Goal: Information Seeking & Learning: Understand process/instructions

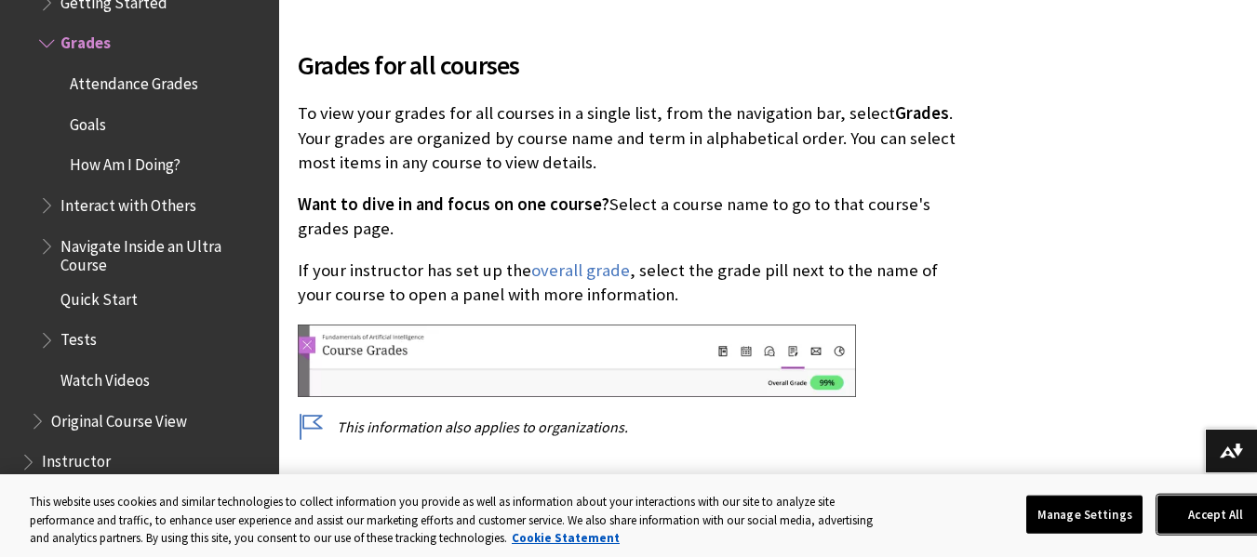
click at [1213, 511] on button "Accept All" at bounding box center [1215, 514] width 116 height 39
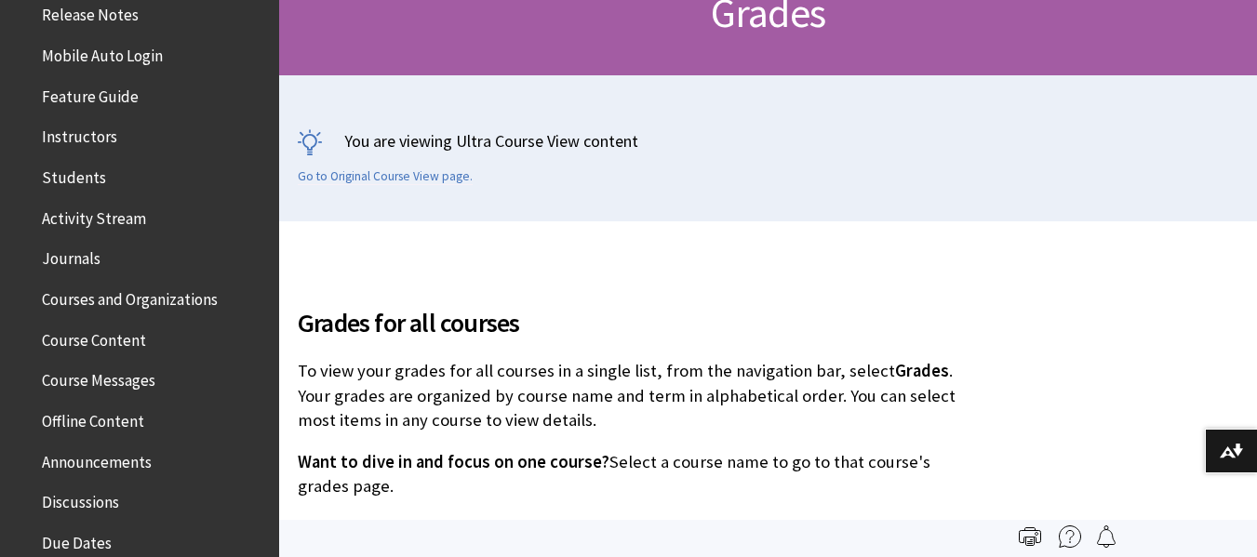
scroll to position [331, 0]
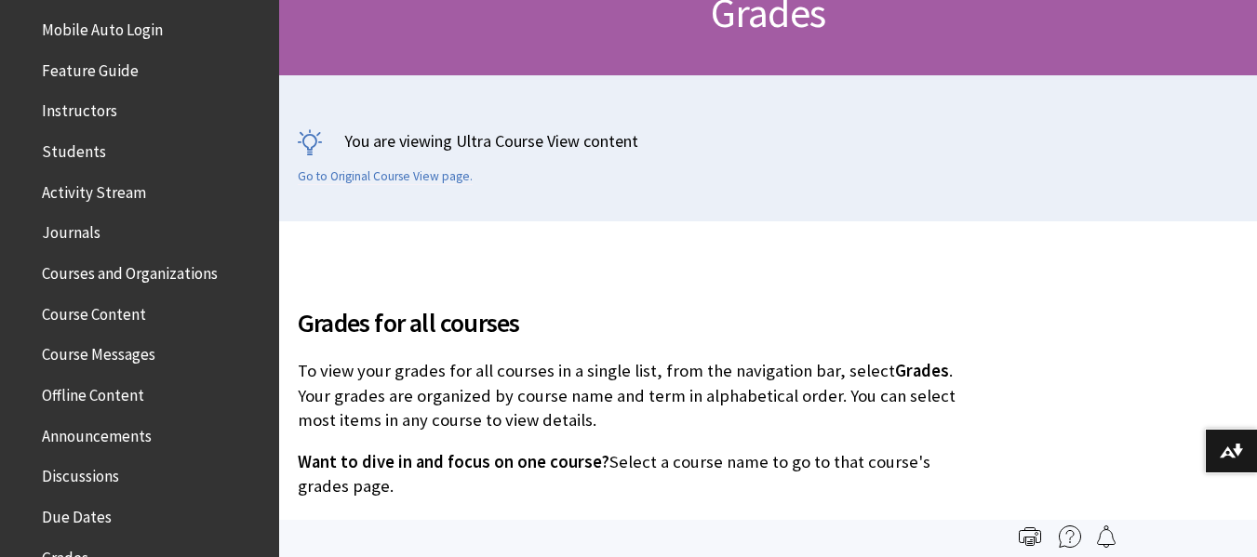
click at [86, 306] on span "Course Content" at bounding box center [94, 311] width 104 height 25
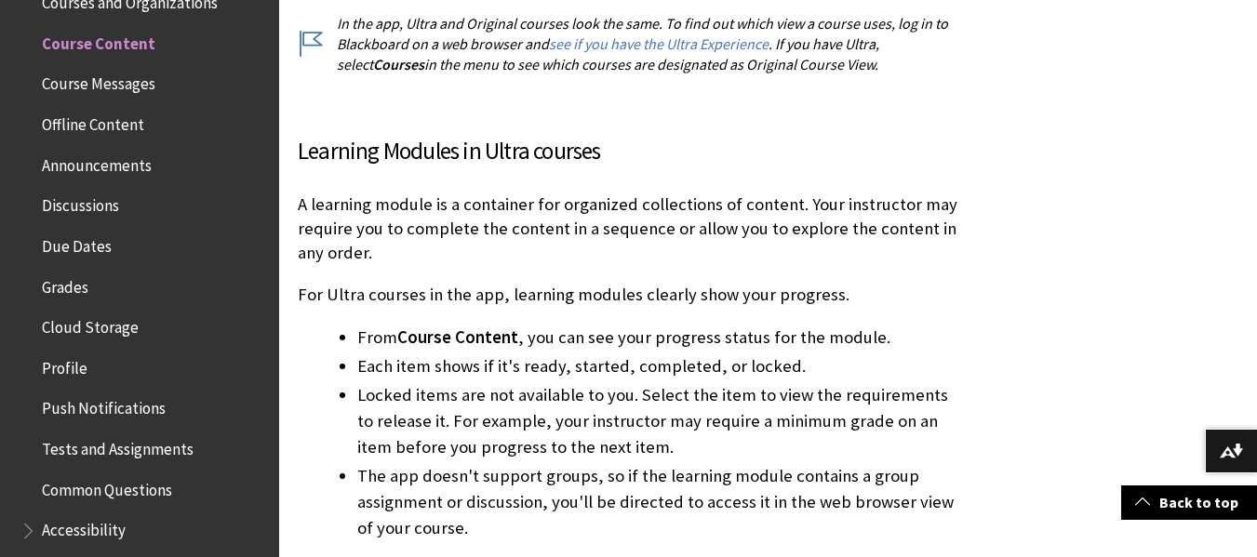
scroll to position [3899, 0]
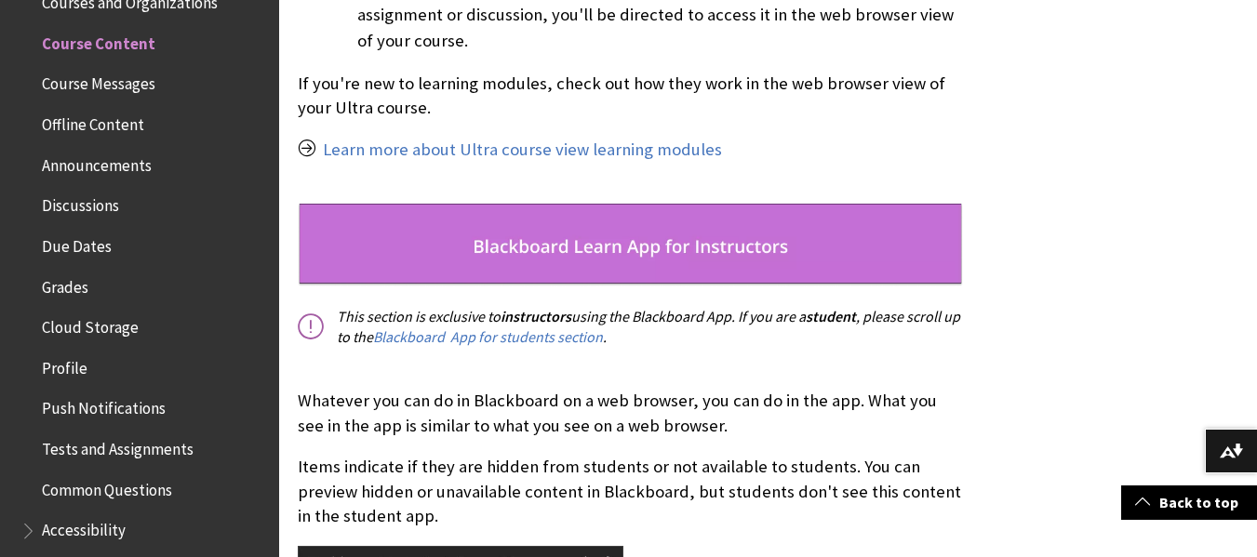
click at [123, 453] on span "Tests and Assignments" at bounding box center [118, 445] width 152 height 25
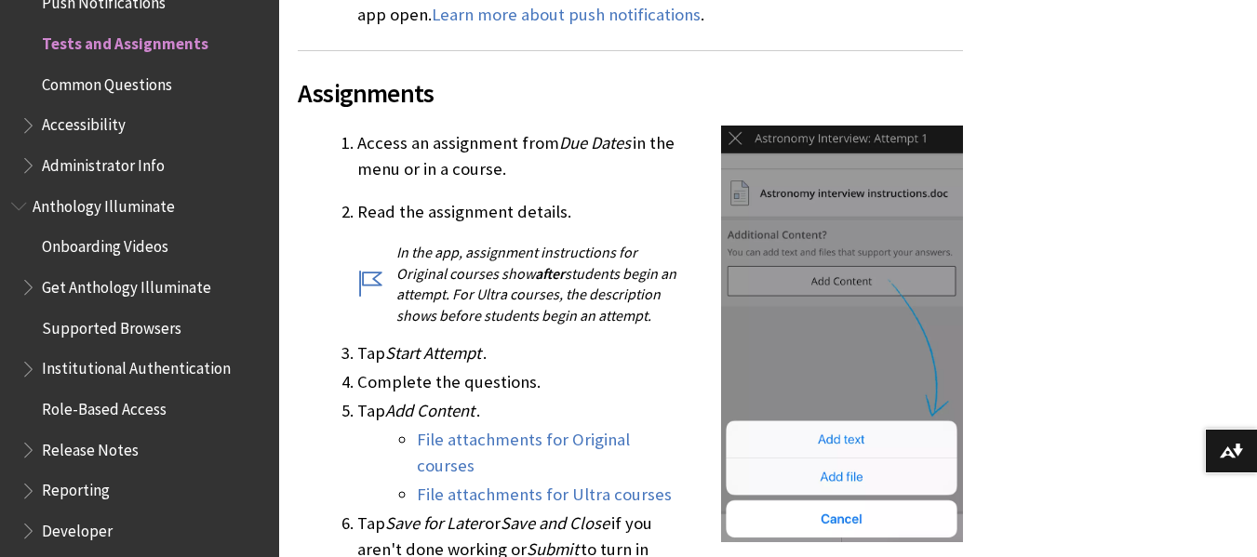
scroll to position [975, 0]
